Goal: Information Seeking & Learning: Learn about a topic

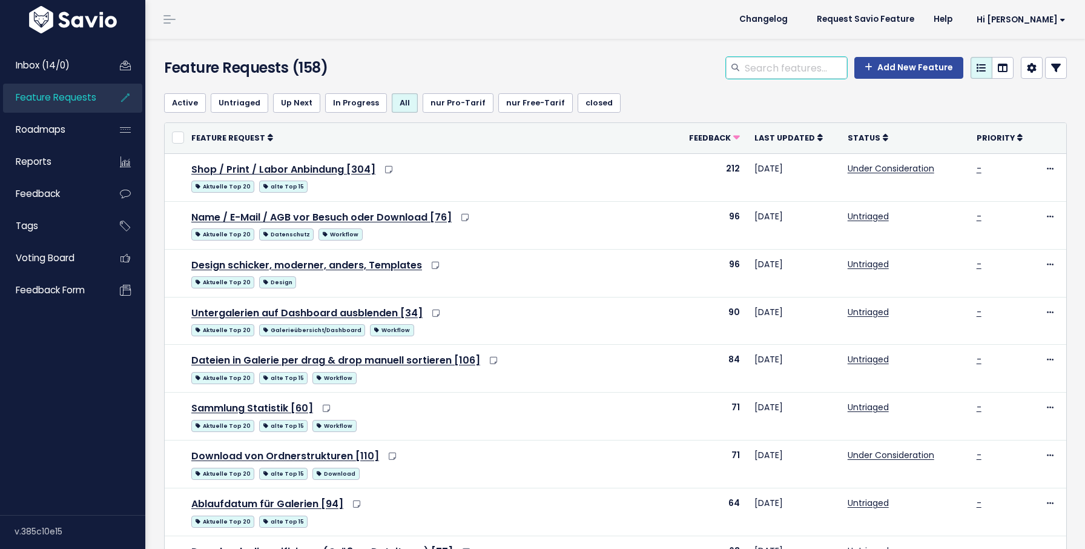
click at [799, 78] on input "search" at bounding box center [796, 68] width 104 height 22
type input "mehree"
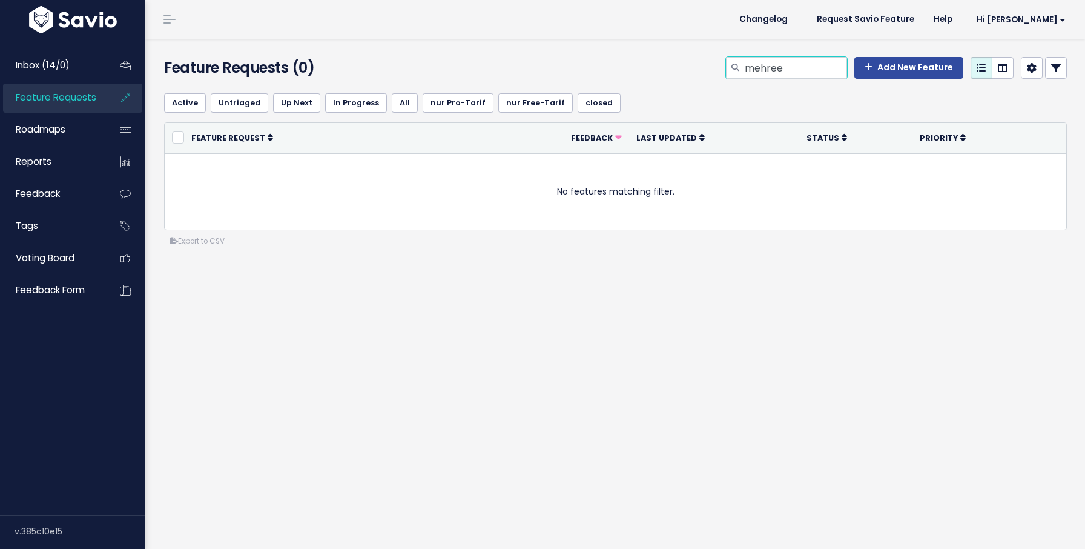
click at [810, 78] on input "mehree" at bounding box center [796, 68] width 104 height 22
type input "mehre"
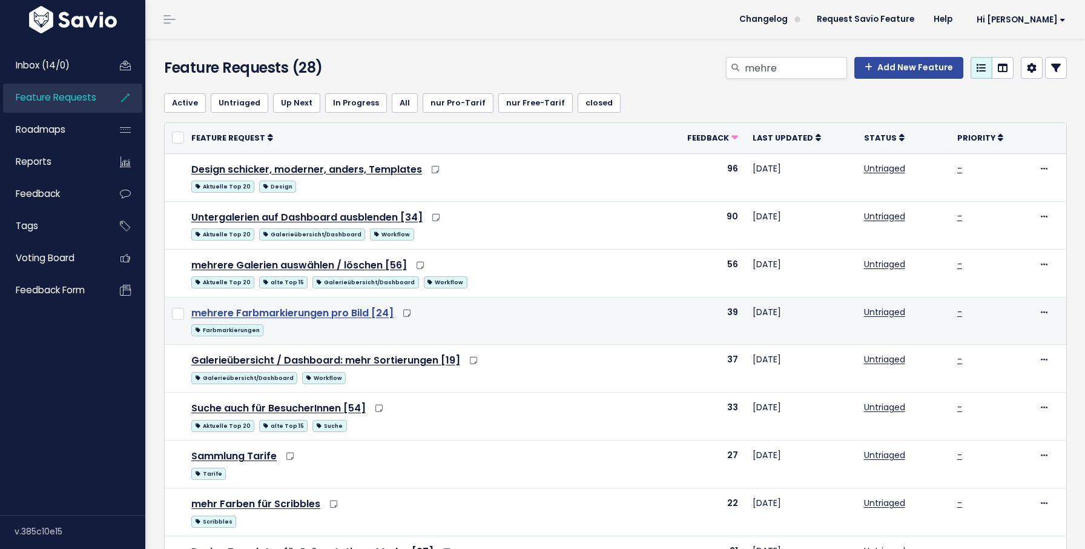
click at [348, 310] on link "mehrere Farbmarkierungen pro Bild [24]" at bounding box center [292, 313] width 202 height 14
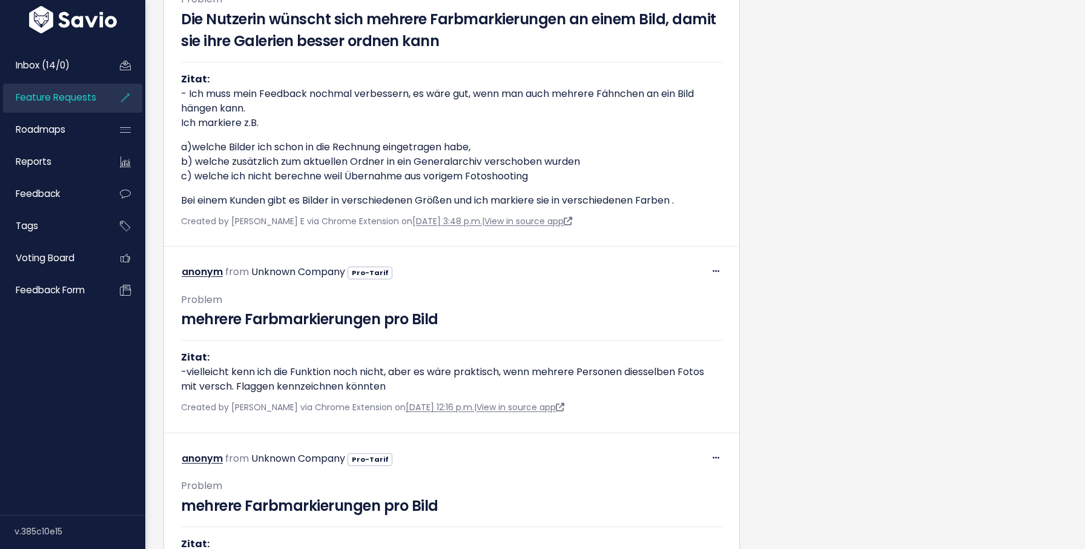
scroll to position [795, 0]
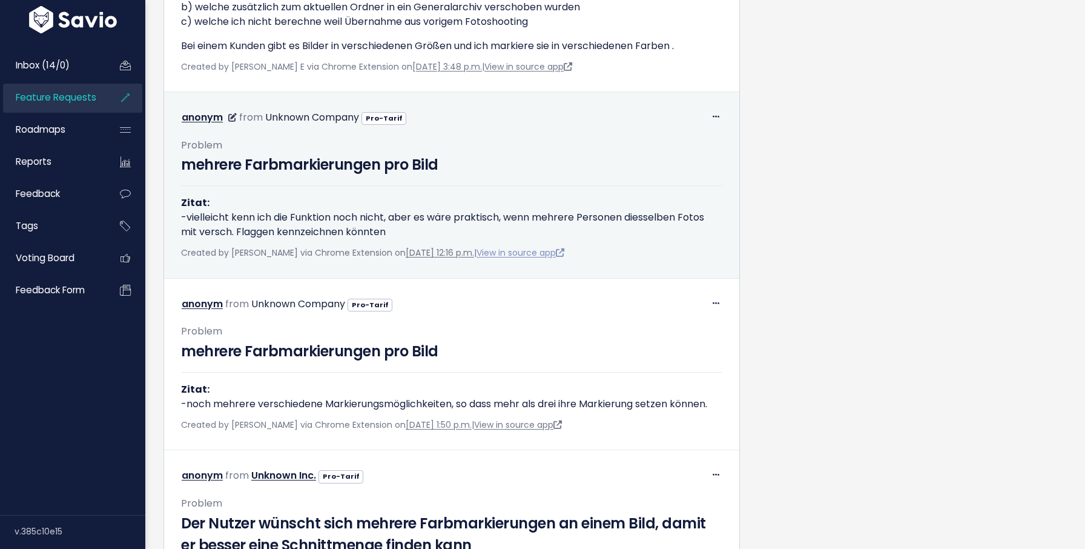
click at [544, 259] on link "View in source app" at bounding box center [521, 253] width 88 height 12
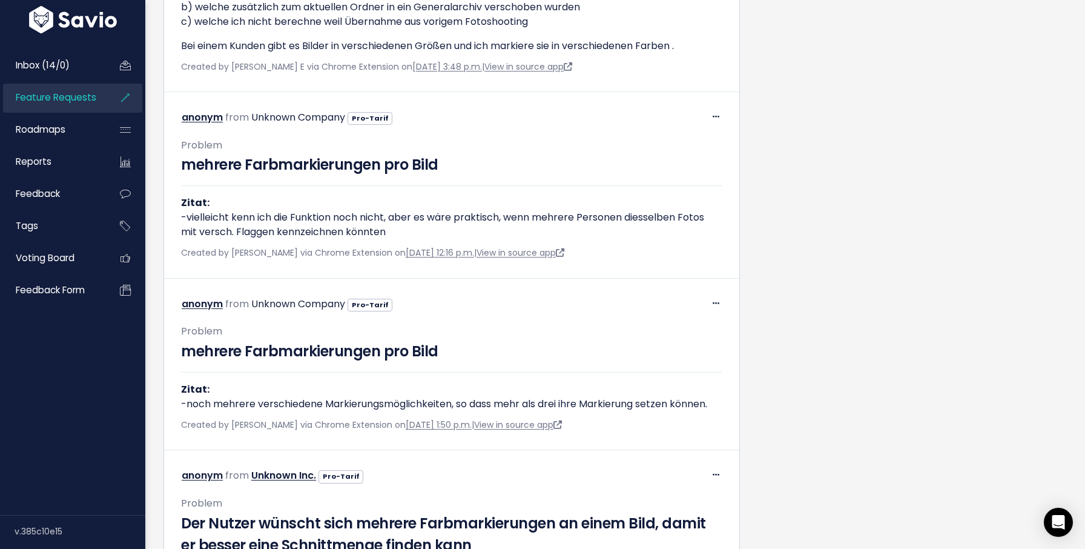
click at [76, 91] on span "Feature Requests" at bounding box center [56, 97] width 81 height 13
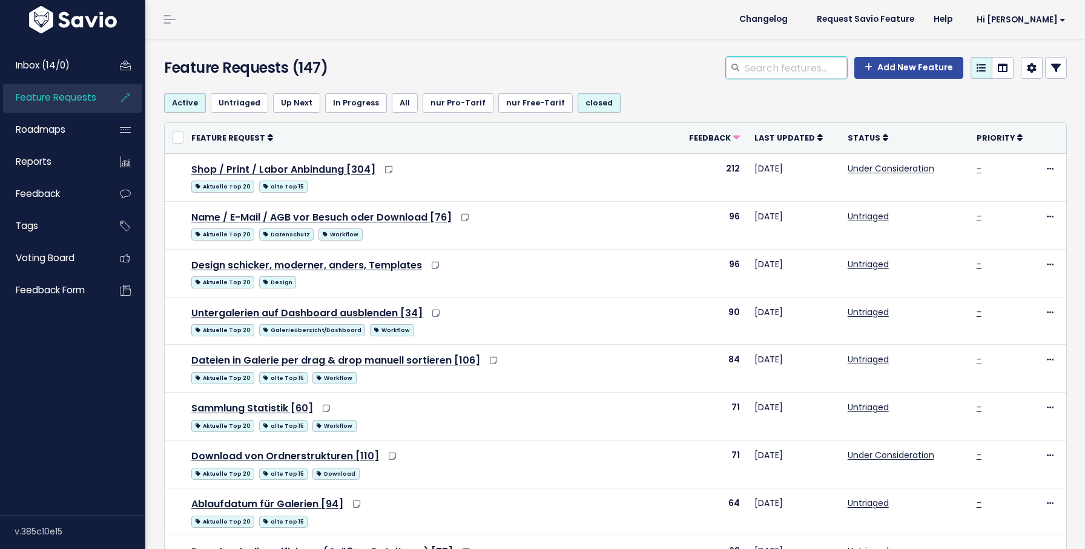
click at [775, 67] on input "search" at bounding box center [796, 68] width 104 height 22
type input "templates"
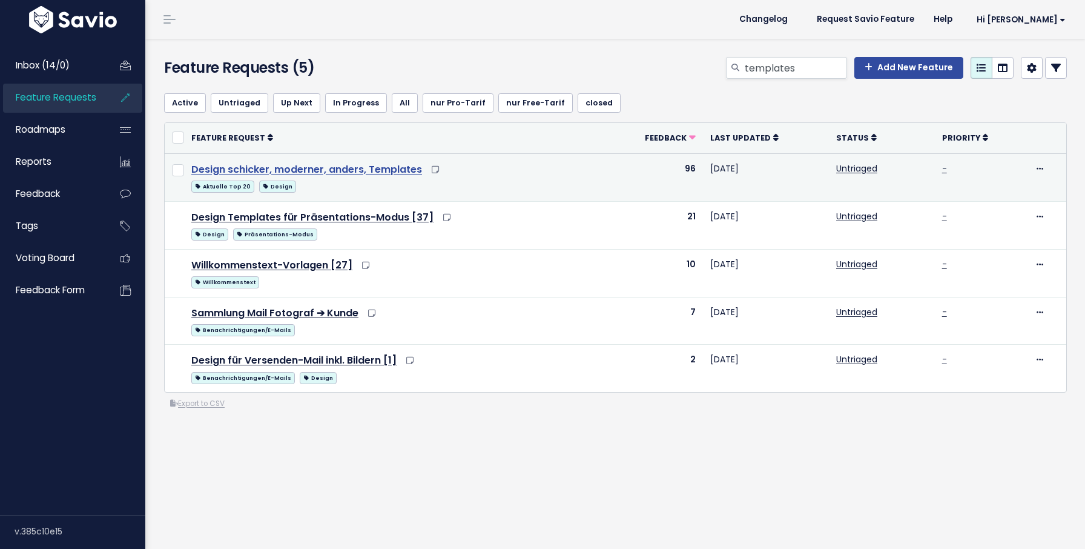
click at [351, 176] on link "Design schicker, moderner, anders, Templates" at bounding box center [306, 169] width 231 height 14
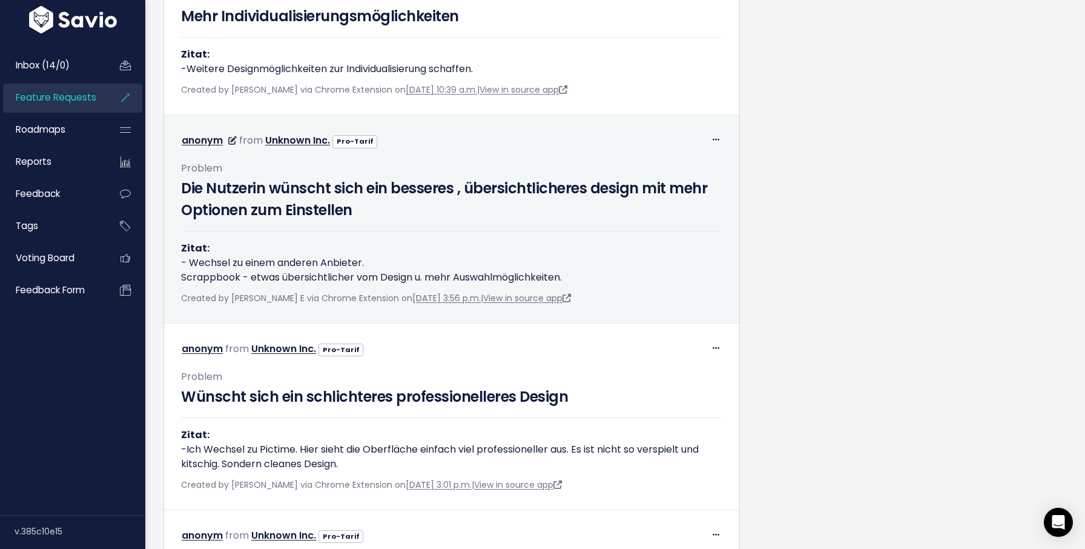
scroll to position [918, 0]
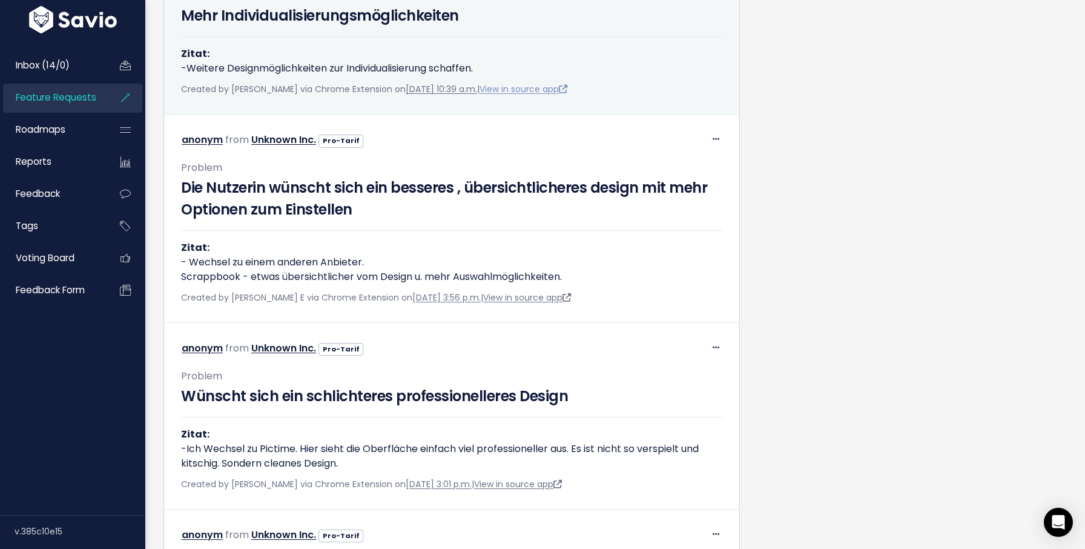
click at [558, 92] on link "View in source app" at bounding box center [524, 89] width 88 height 12
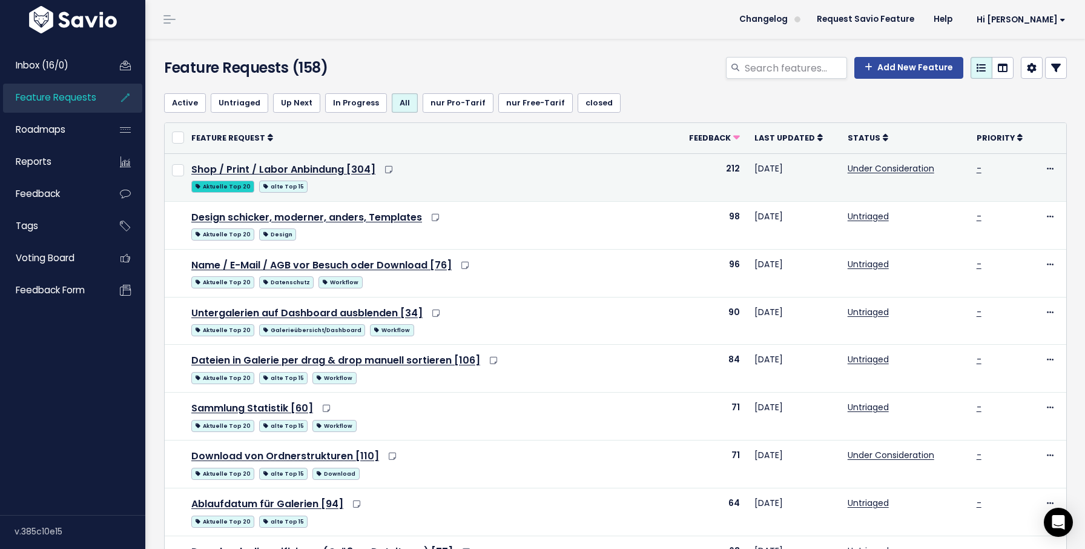
click at [225, 191] on span "Aktuelle Top 20" at bounding box center [222, 186] width 63 height 12
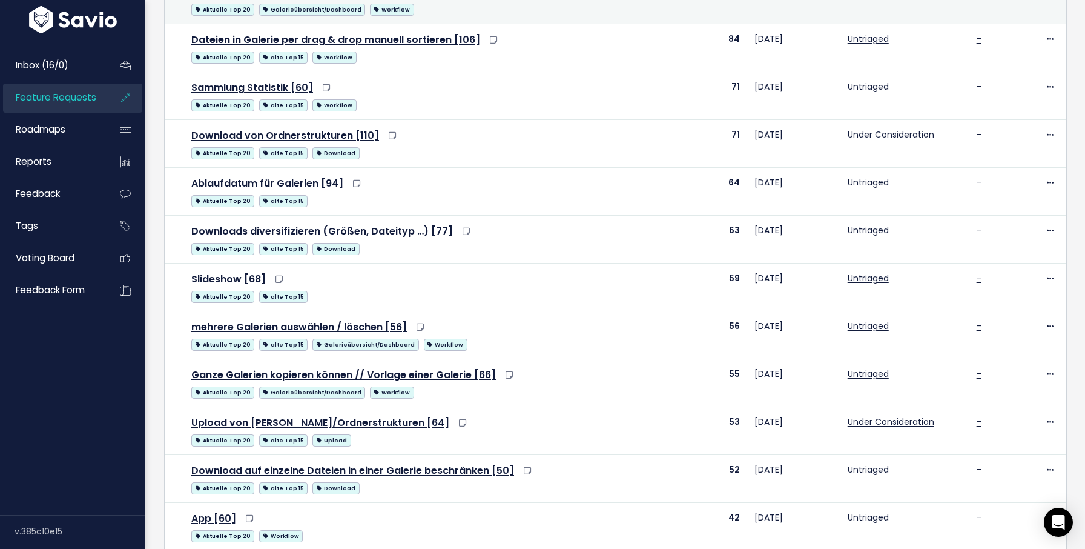
scroll to position [313, 0]
